Goal: Task Accomplishment & Management: Use online tool/utility

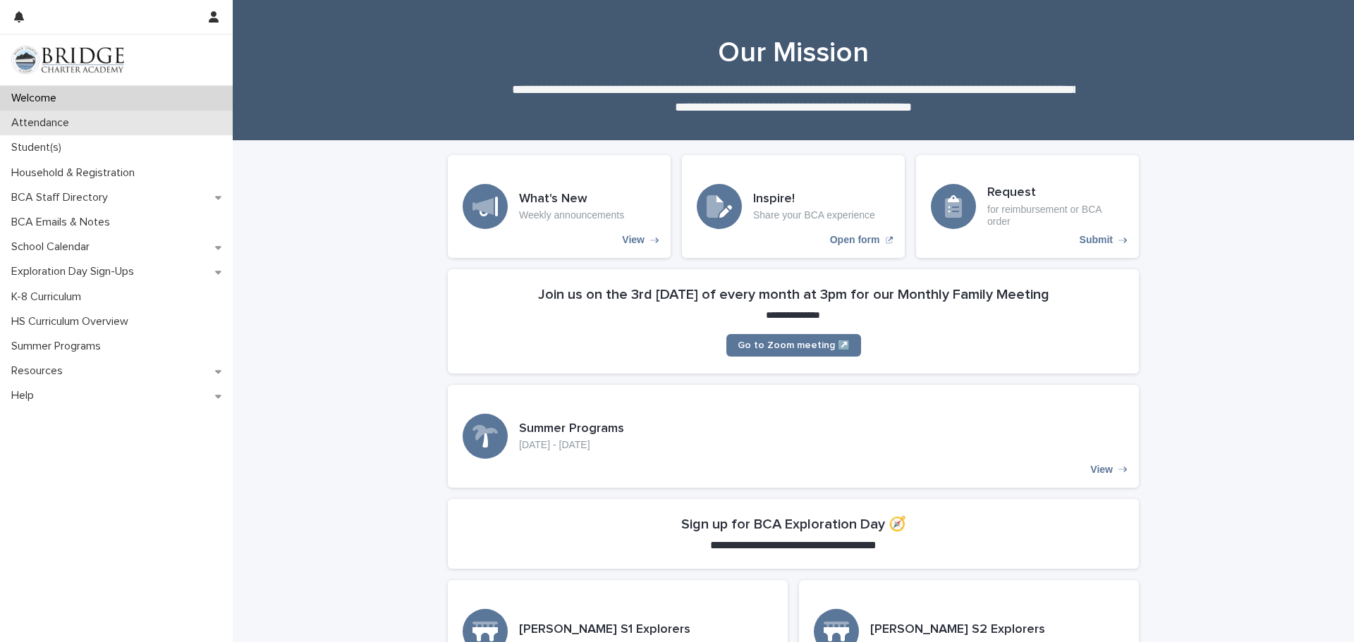
click at [52, 121] on p "Attendance" at bounding box center [43, 122] width 75 height 13
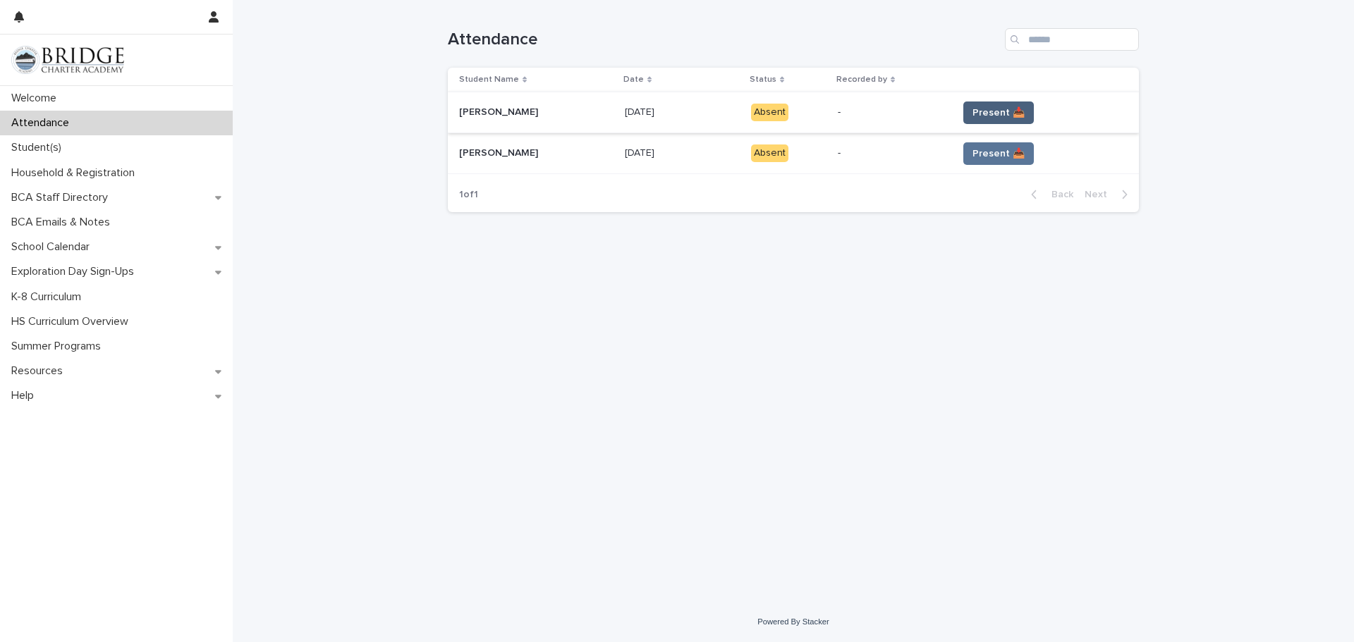
click at [996, 111] on span "Present 📥" at bounding box center [998, 113] width 52 height 14
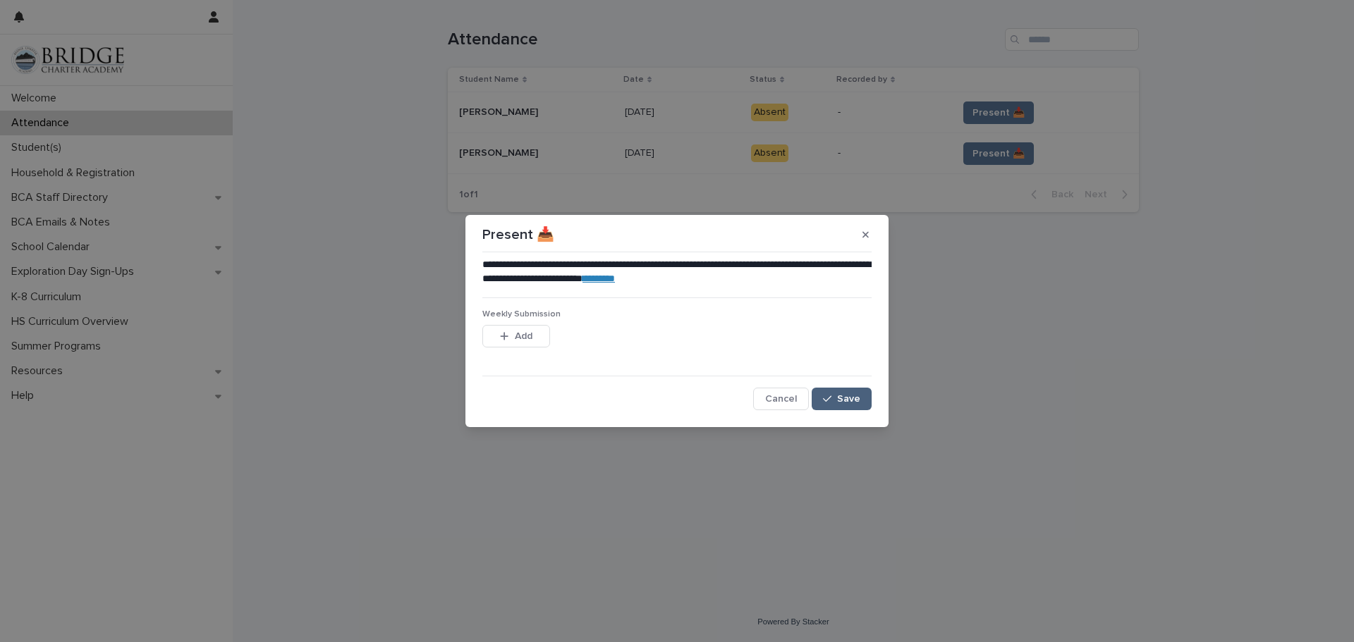
click at [864, 404] on button "Save" at bounding box center [842, 399] width 60 height 23
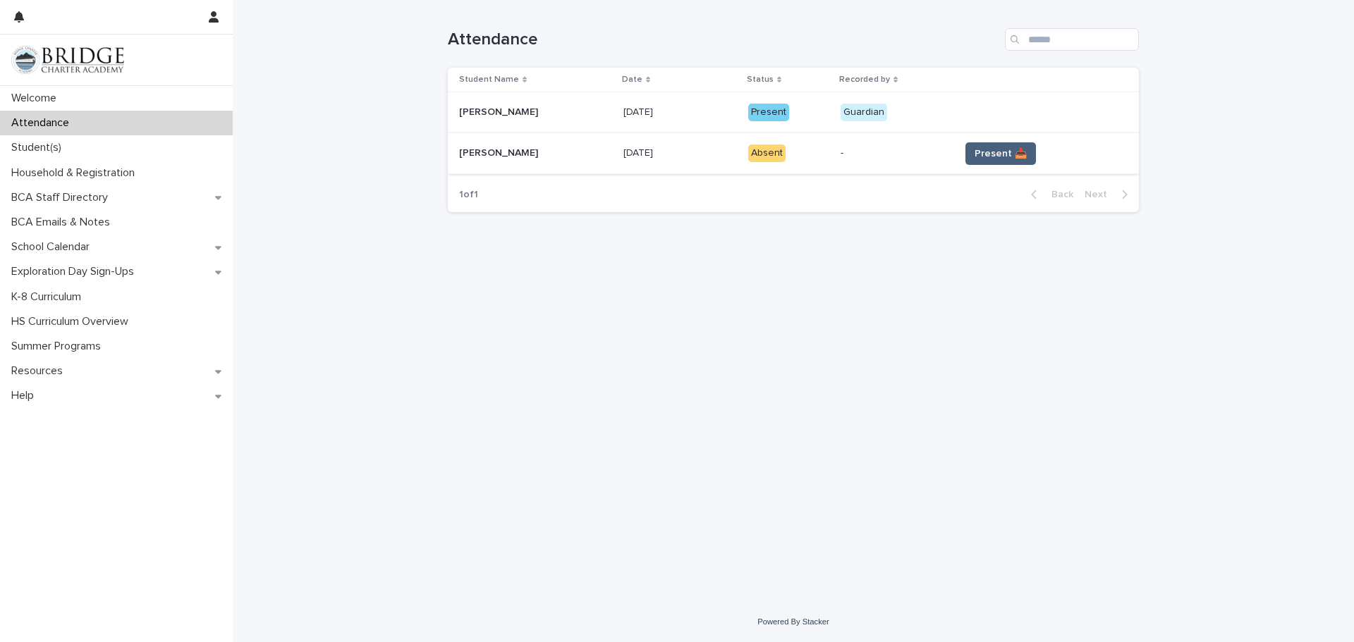
click at [994, 153] on span "Present 📥" at bounding box center [1001, 154] width 52 height 14
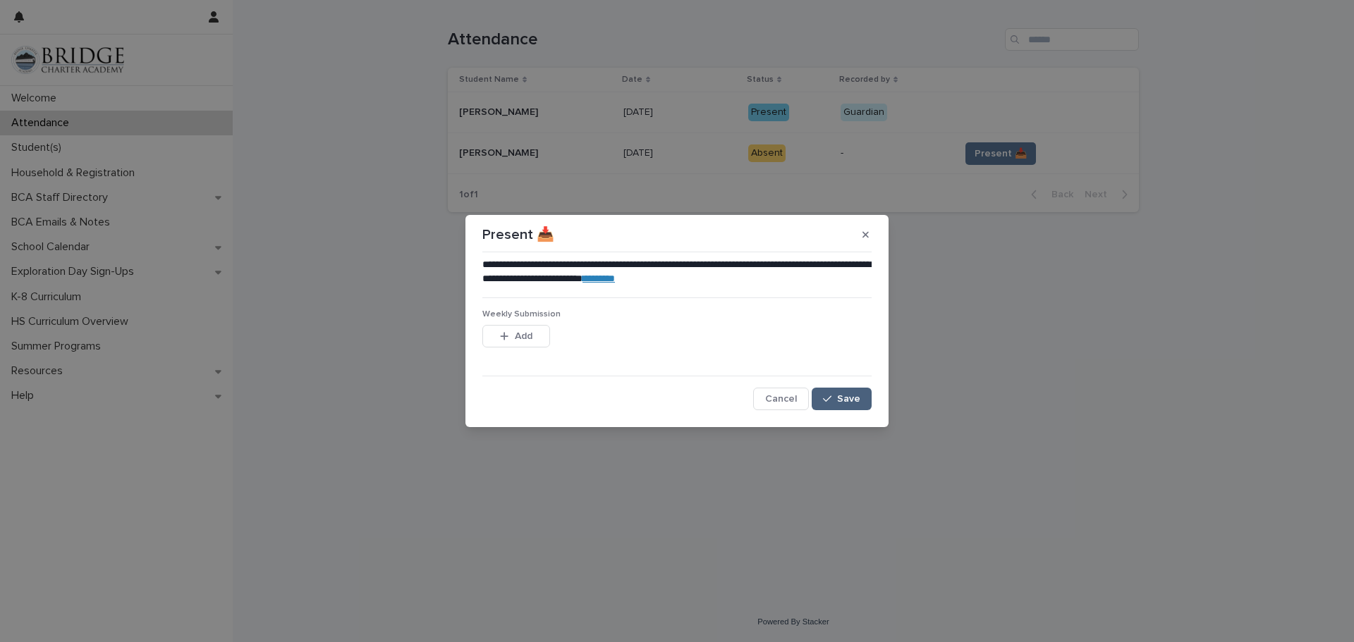
click at [861, 402] on button "Save" at bounding box center [842, 399] width 60 height 23
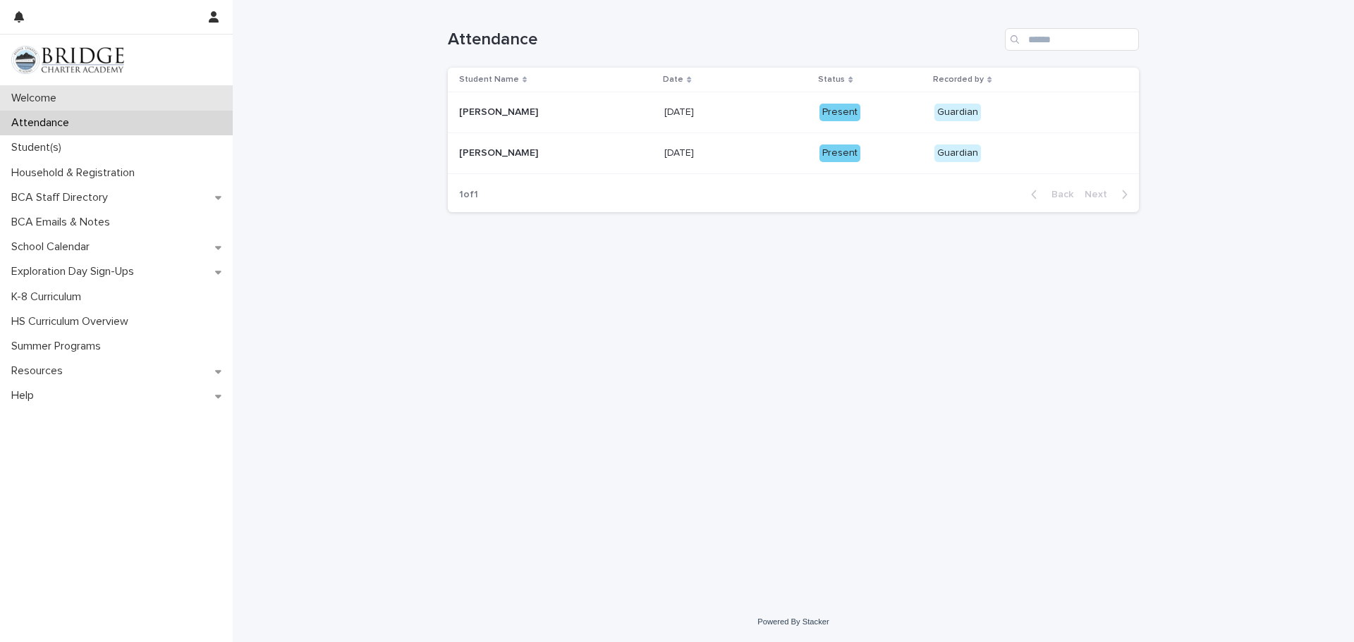
click at [67, 99] on p "Welcome" at bounding box center [37, 98] width 62 height 13
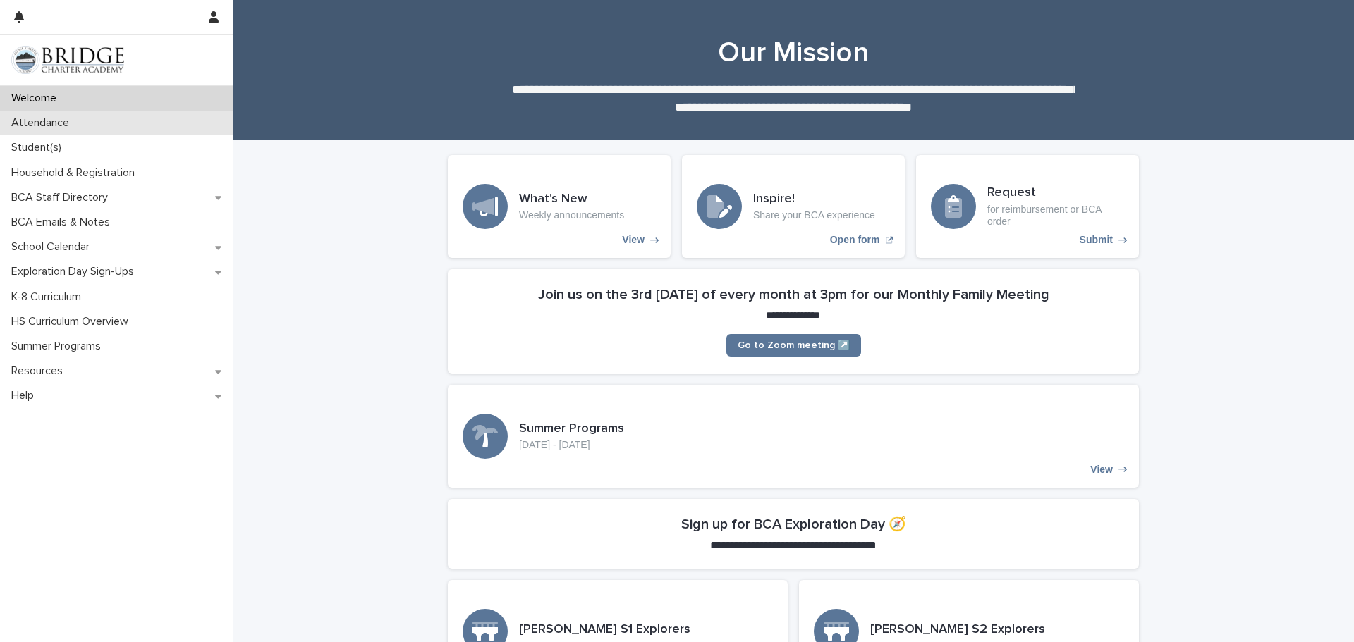
click at [30, 126] on p "Attendance" at bounding box center [43, 122] width 75 height 13
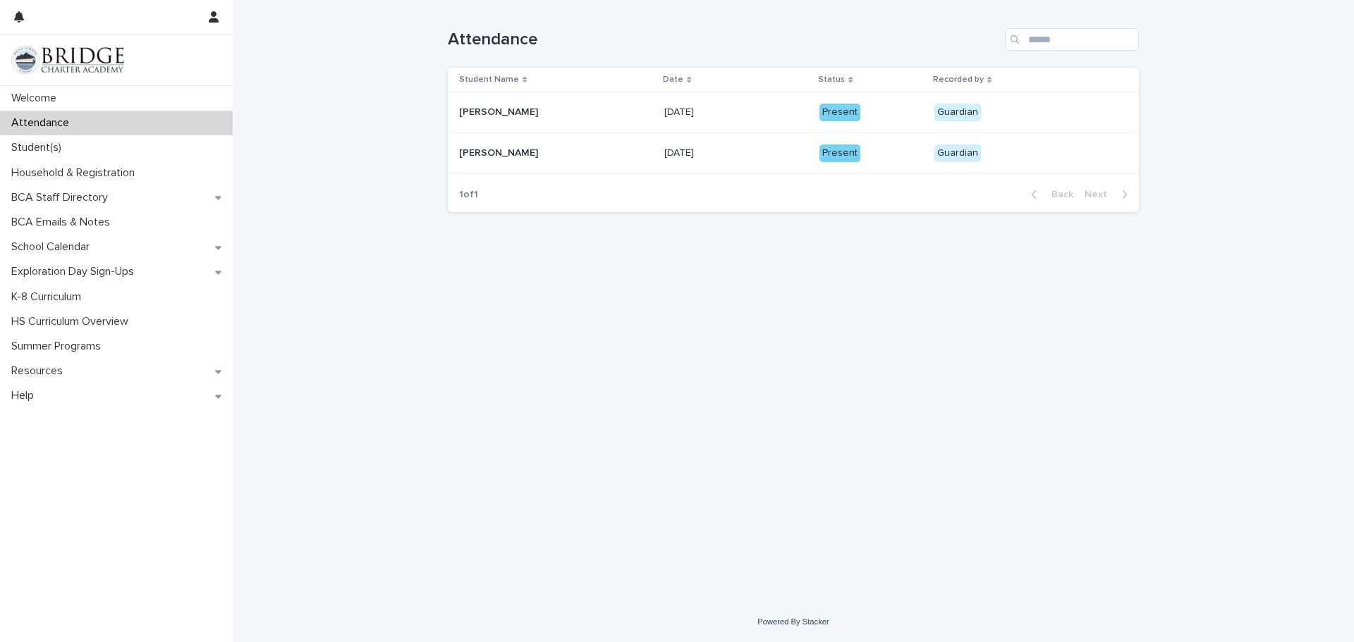
click at [683, 85] on p "Date" at bounding box center [673, 80] width 20 height 16
click at [691, 80] on icon at bounding box center [689, 79] width 4 height 7
click at [56, 103] on p "Welcome" at bounding box center [37, 98] width 62 height 13
